Goal: Transaction & Acquisition: Purchase product/service

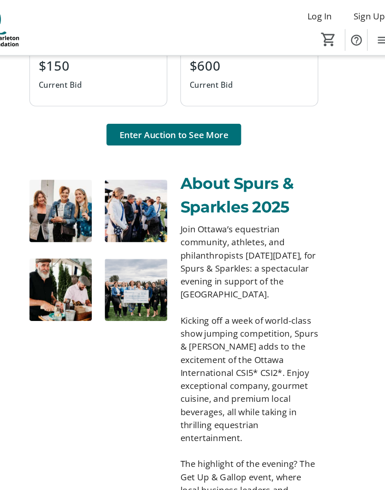
scroll to position [1023, 0]
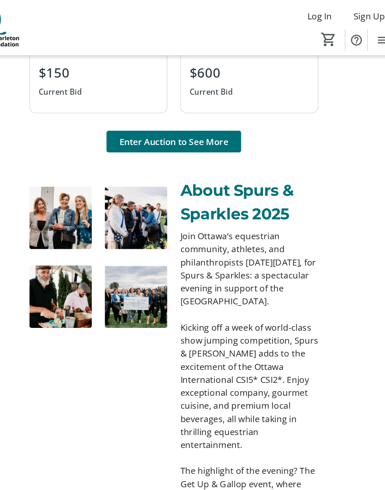
click at [177, 122] on span "Enter Auction to See More" at bounding box center [192, 120] width 92 height 11
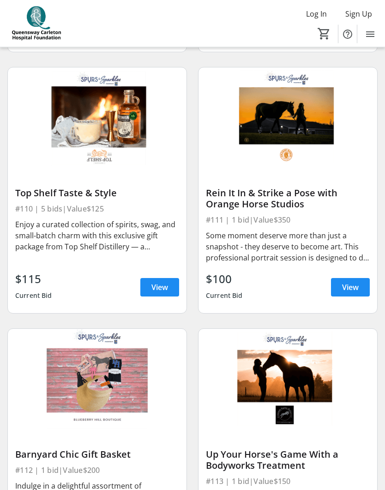
scroll to position [1134, 0]
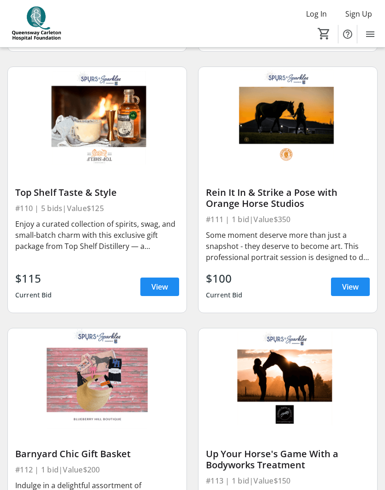
click at [355, 289] on span "View" at bounding box center [350, 286] width 17 height 11
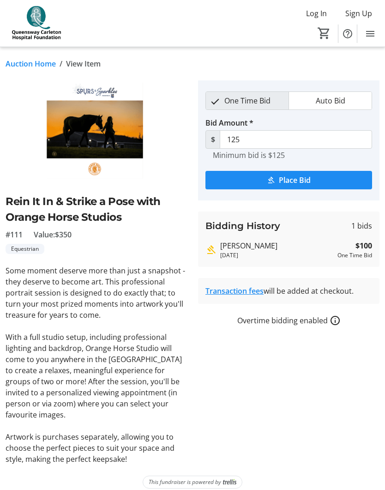
click at [289, 385] on tr-auction-item-bidding-ui "One Time Bid Auto Bid Bid Amount * $ 125 Minimum bid is $125 Place Bid Bidding …" at bounding box center [289, 273] width 193 height 384
click at [287, 387] on tr-auction-item-bidding-ui "One Time Bid Auto Bid Bid Amount * $ 125 Minimum bid is $125 Place Bid Bidding …" at bounding box center [289, 273] width 193 height 384
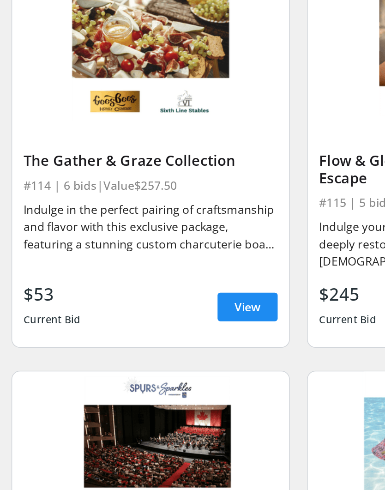
scroll to position [1613, 0]
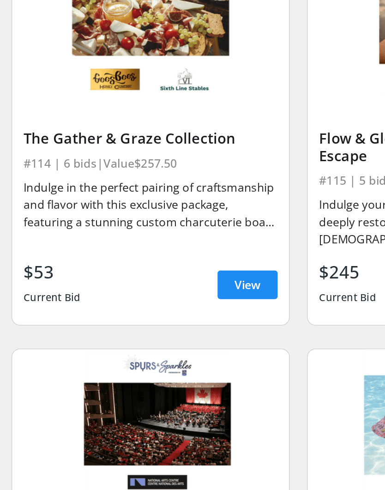
click at [161, 326] on span "View" at bounding box center [159, 331] width 17 height 11
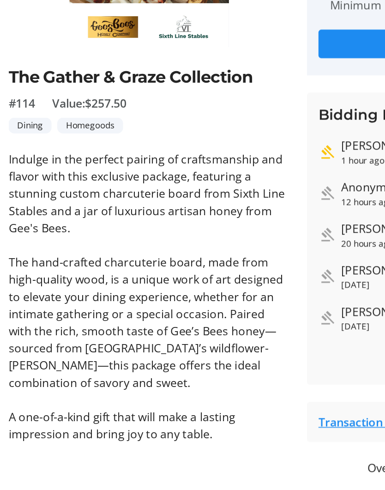
scroll to position [30, 0]
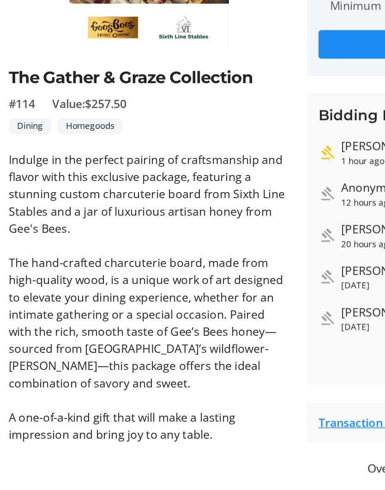
click at [164, 411] on p "A one-of-a-kind gift that will make a lasting impression and bring joy to any t…" at bounding box center [97, 422] width 182 height 22
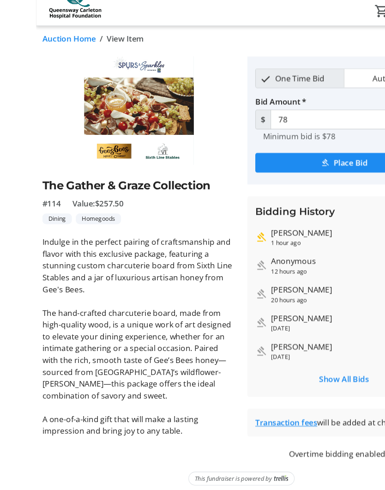
scroll to position [0, 0]
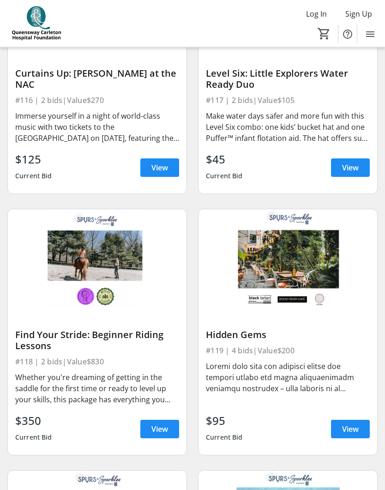
scroll to position [2038, 0]
click at [304, 268] on img at bounding box center [288, 259] width 179 height 101
click at [308, 261] on img at bounding box center [288, 259] width 179 height 101
click at [301, 353] on div "#119 | 4 bids | Value $200" at bounding box center [288, 350] width 164 height 13
click at [306, 254] on img at bounding box center [288, 259] width 179 height 101
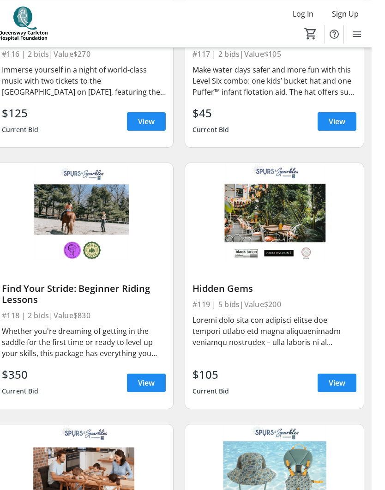
scroll to position [2109, 0]
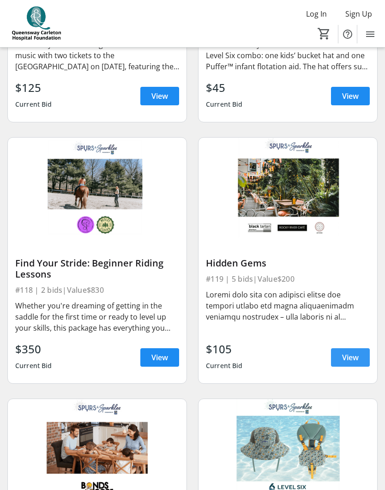
click at [353, 358] on span "View" at bounding box center [350, 357] width 17 height 11
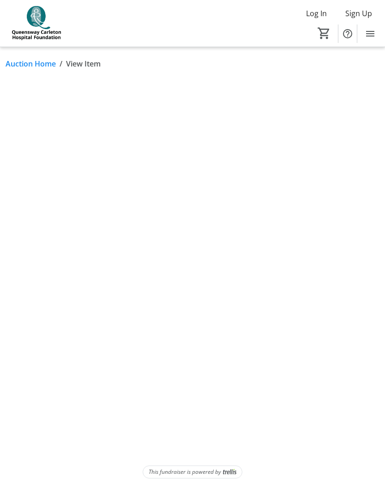
scroll to position [0, 0]
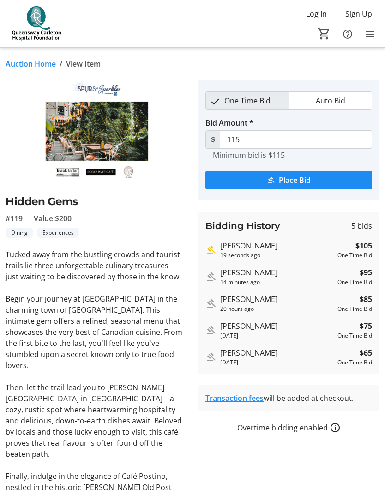
click at [311, 397] on div "Transaction fees will be added at checkout." at bounding box center [289, 398] width 167 height 11
click at [286, 424] on div "Overtime bidding enabled" at bounding box center [289, 427] width 182 height 11
click at [263, 467] on tr-auction-item-bidding-ui "One Time Bid Auto Bid Bid Amount * $ 115 Minimum bid is $115 Place Bid Bidding …" at bounding box center [289, 347] width 193 height 534
click at [265, 474] on tr-auction-item-bidding-ui "One Time Bid Auto Bid Bid Amount * $ 115 Minimum bid is $115 Place Bid Bidding …" at bounding box center [289, 347] width 193 height 534
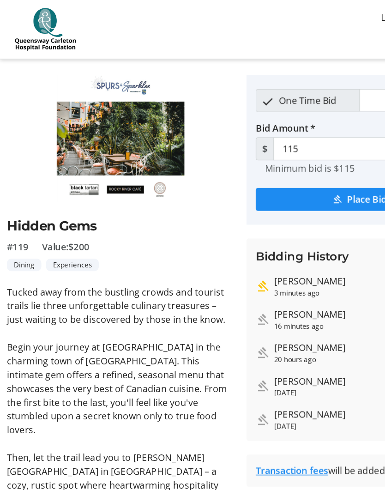
scroll to position [0, 0]
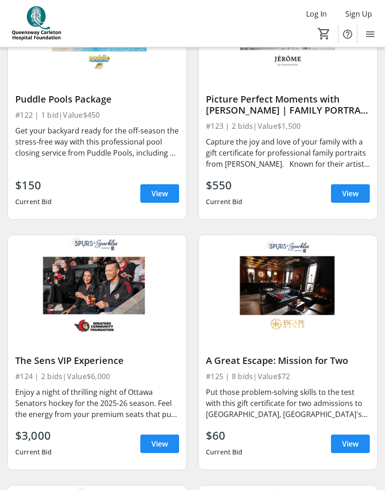
scroll to position [2796, 0]
click at [137, 395] on div "Enjoy a night of thrilling night of Ottawa Senators hockey for the 2025-26 seas…" at bounding box center [97, 403] width 164 height 33
click at [159, 445] on span "View" at bounding box center [159, 443] width 17 height 11
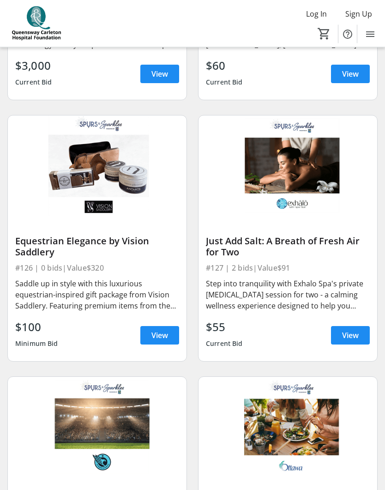
scroll to position [3166, 0]
click at [350, 336] on span "View" at bounding box center [350, 335] width 17 height 11
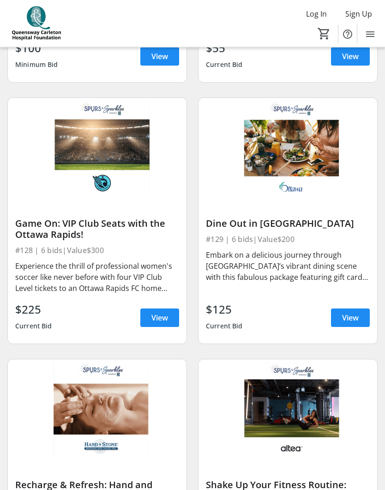
scroll to position [3445, 0]
click at [321, 252] on div "Embark on a delicious journey through [GEOGRAPHIC_DATA]’s vibrant dining scene …" at bounding box center [288, 265] width 164 height 33
click at [352, 321] on span "View" at bounding box center [350, 317] width 17 height 11
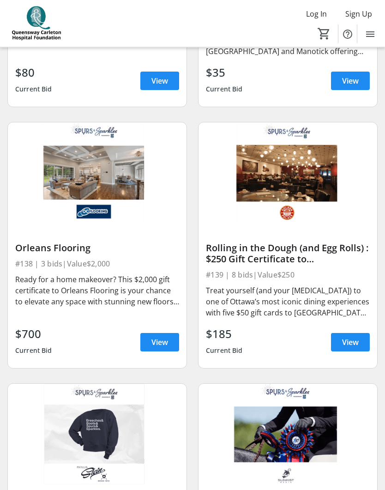
scroll to position [4728, 0]
click at [316, 182] on img at bounding box center [288, 172] width 179 height 101
click at [347, 343] on span "View" at bounding box center [350, 342] width 17 height 11
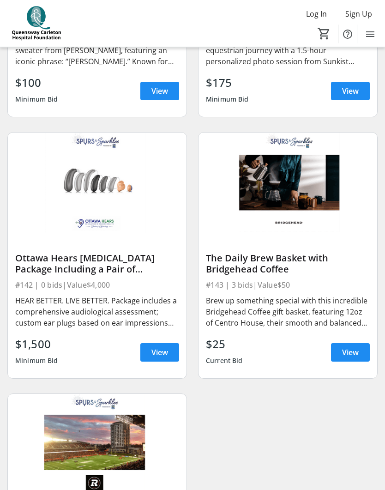
scroll to position [5230, 0]
click at [161, 354] on span "View" at bounding box center [159, 352] width 17 height 11
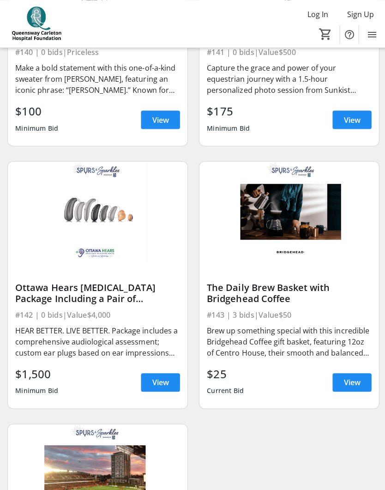
scroll to position [5200, 0]
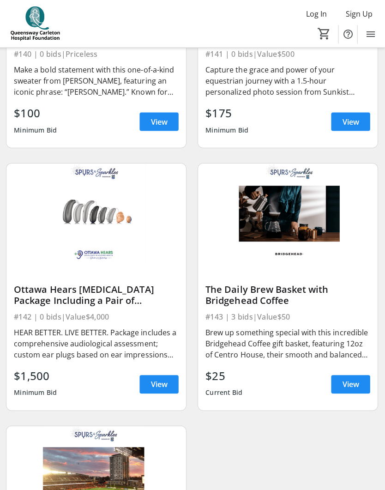
click at [161, 383] on span "View" at bounding box center [159, 382] width 17 height 11
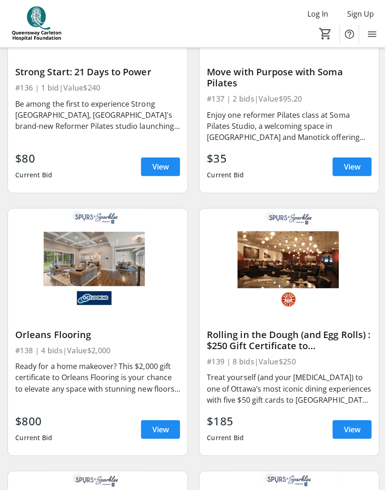
scroll to position [4642, 0]
